Goal: Task Accomplishment & Management: Use online tool/utility

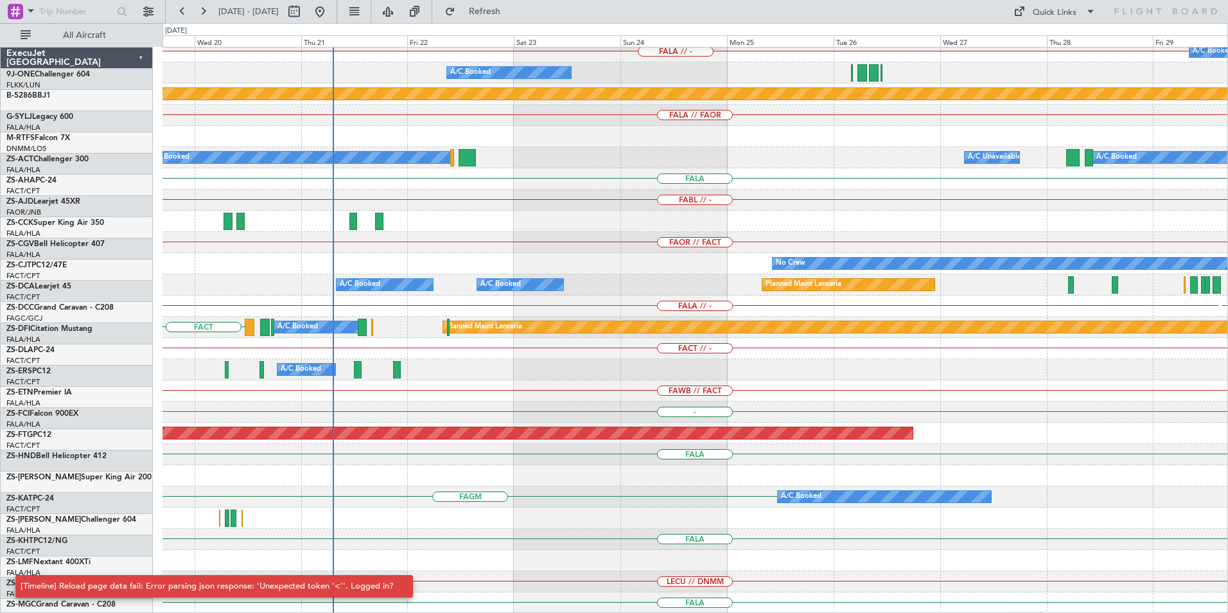
scroll to position [642, 0]
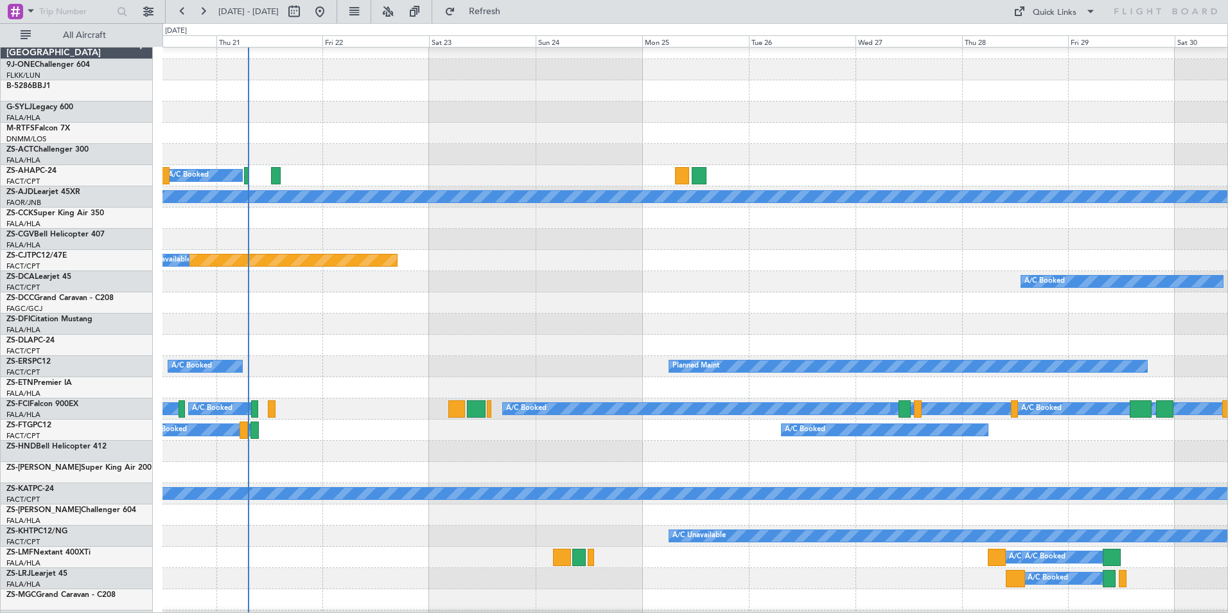
scroll to position [13, 0]
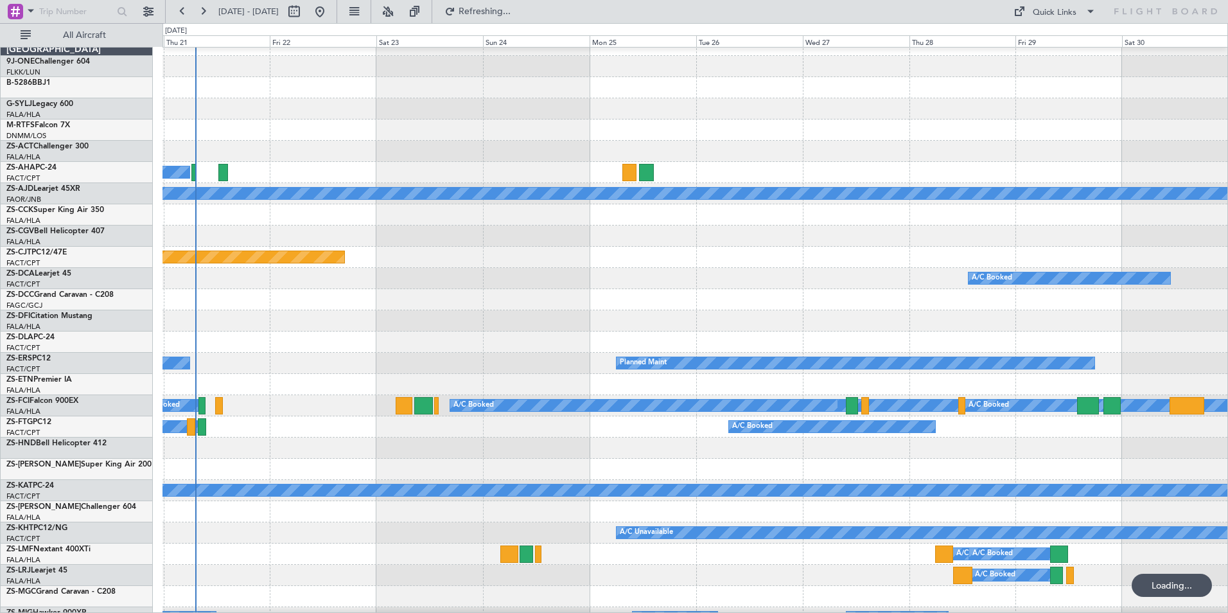
click at [355, 303] on div at bounding box center [694, 299] width 1065 height 21
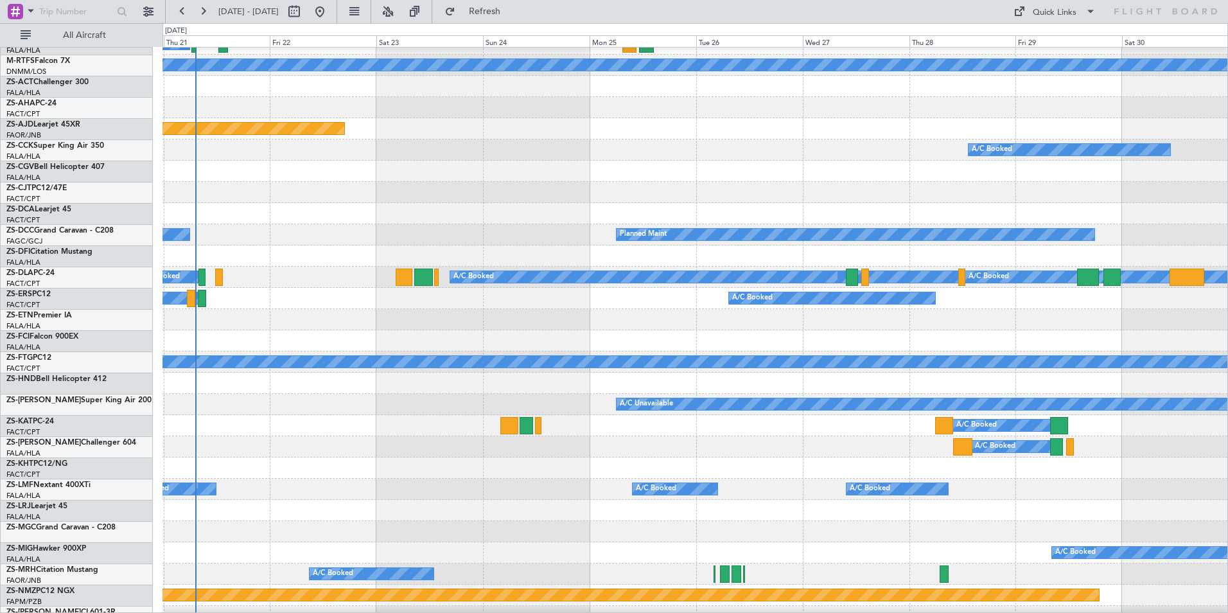
scroll to position [141, 0]
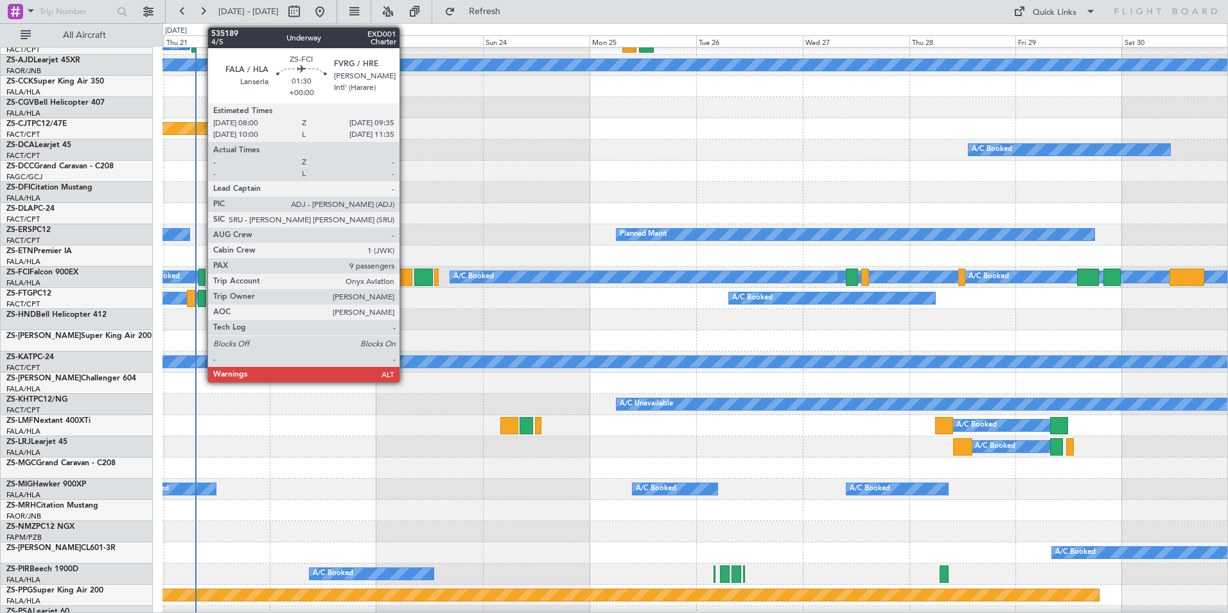
click at [201, 277] on div at bounding box center [201, 276] width 7 height 17
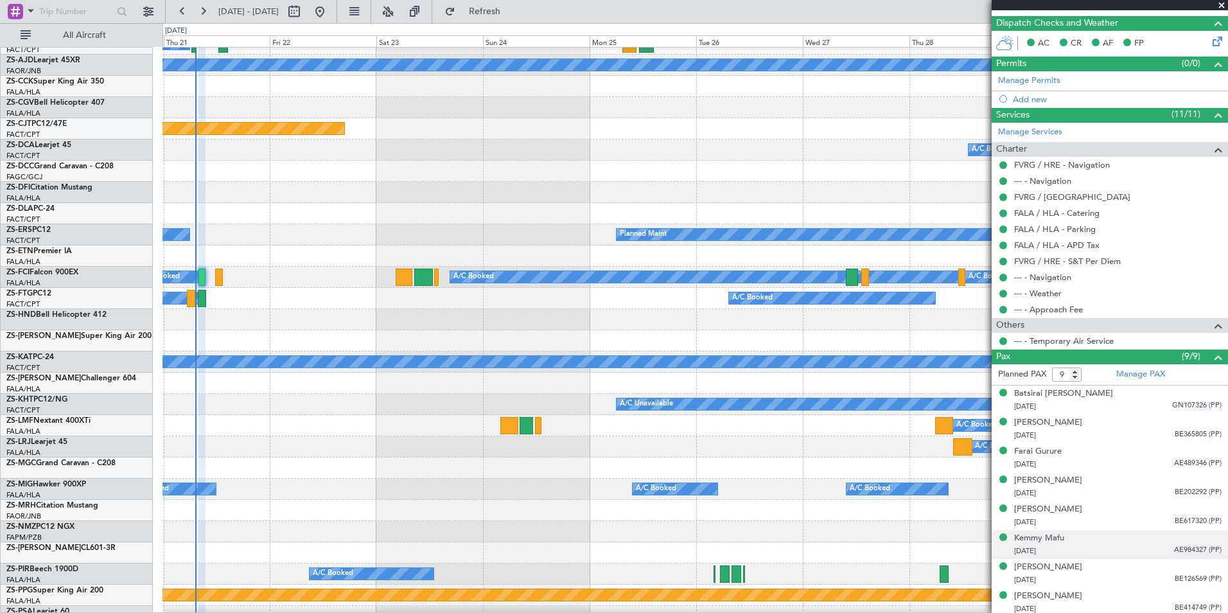
scroll to position [308, 0]
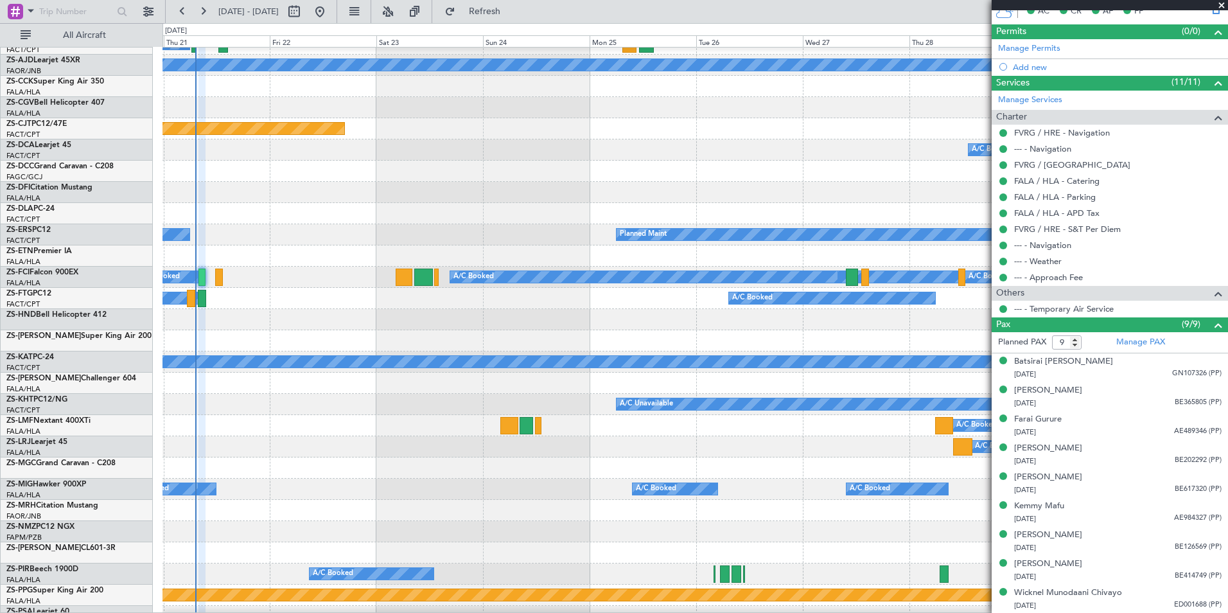
click at [1221, 5] on span at bounding box center [1221, 6] width 13 height 12
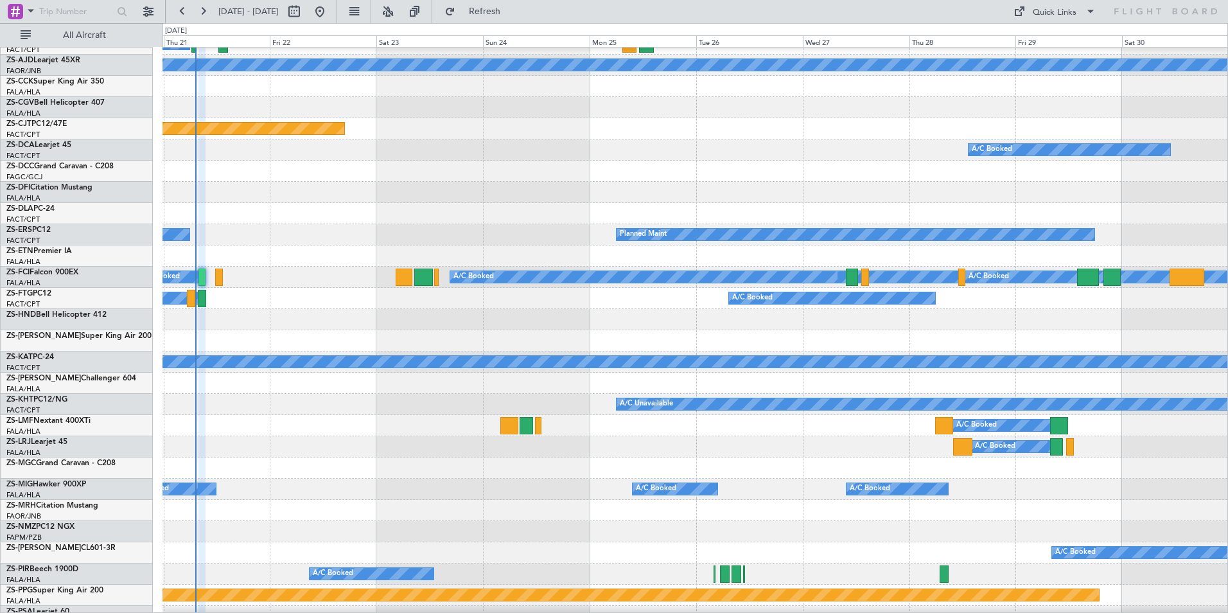
type input "0"
